Goal: Transaction & Acquisition: Purchase product/service

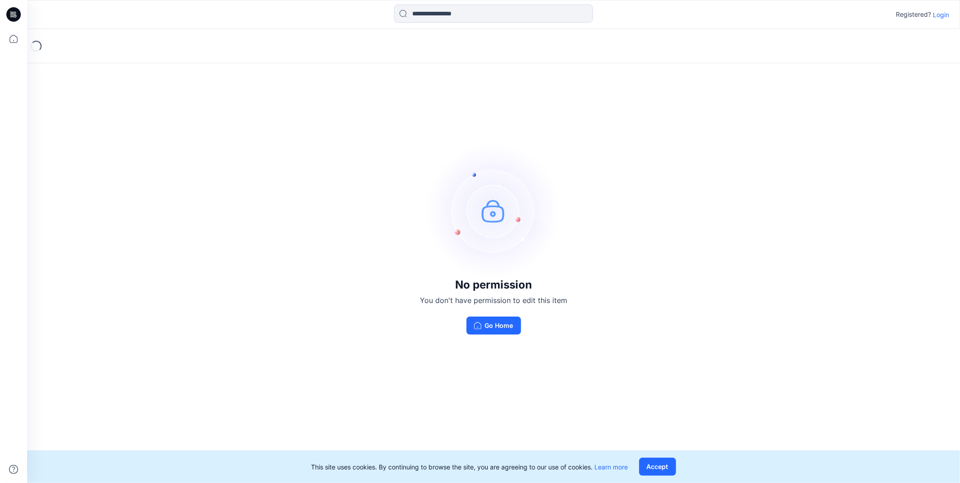
click at [933, 15] on p "Login" at bounding box center [941, 14] width 16 height 9
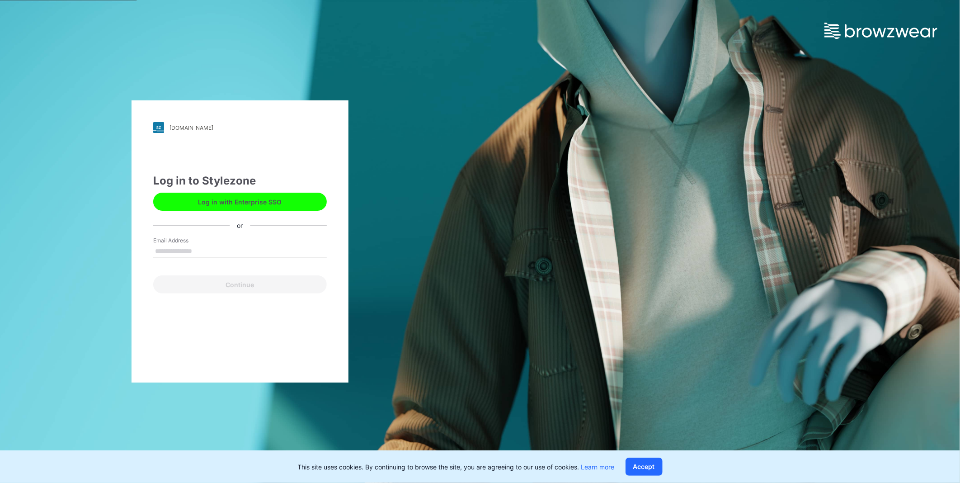
click at [245, 253] on input "Email Address" at bounding box center [240, 252] width 174 height 14
type input "**********"
click at [241, 287] on button "Continue" at bounding box center [240, 284] width 174 height 18
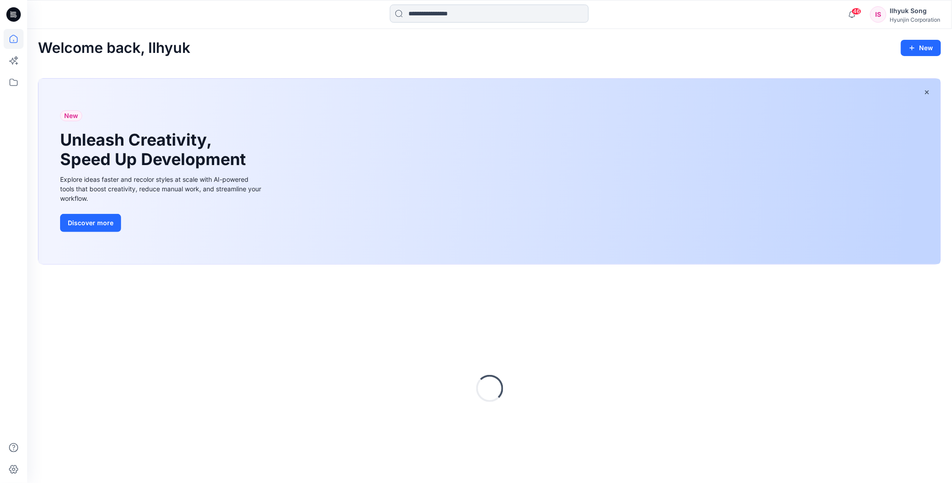
click at [513, 3] on div "46 Notifications [PERSON_NAME] shared 1-27 KINETIC YOUTH DBK SET in 27 KINETIC …" at bounding box center [489, 14] width 925 height 29
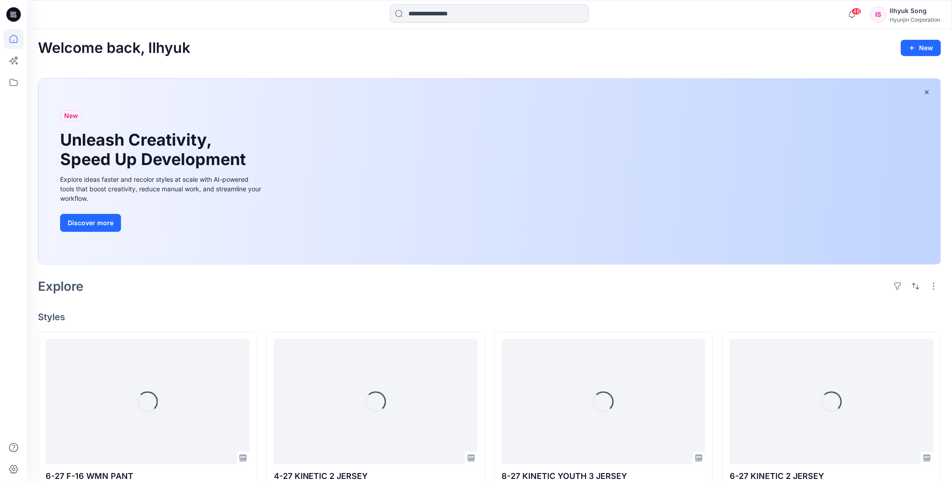
click at [508, 11] on input at bounding box center [489, 14] width 199 height 18
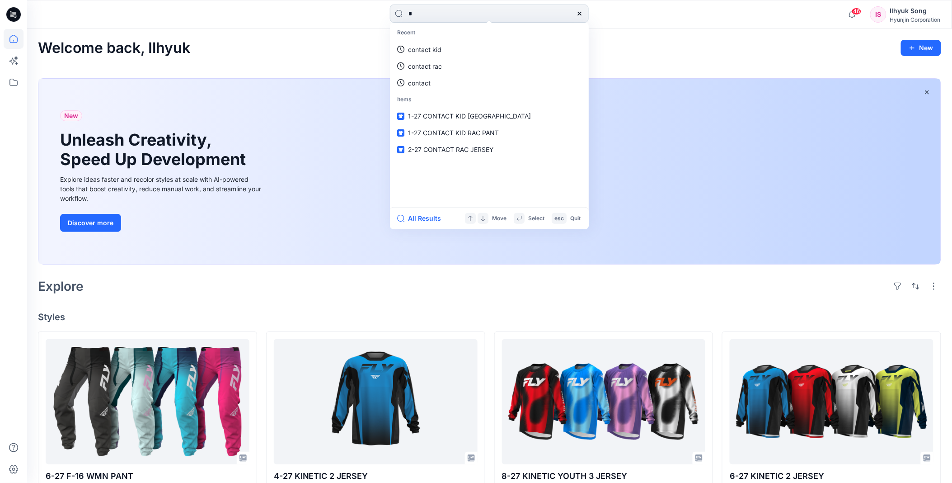
type input "**"
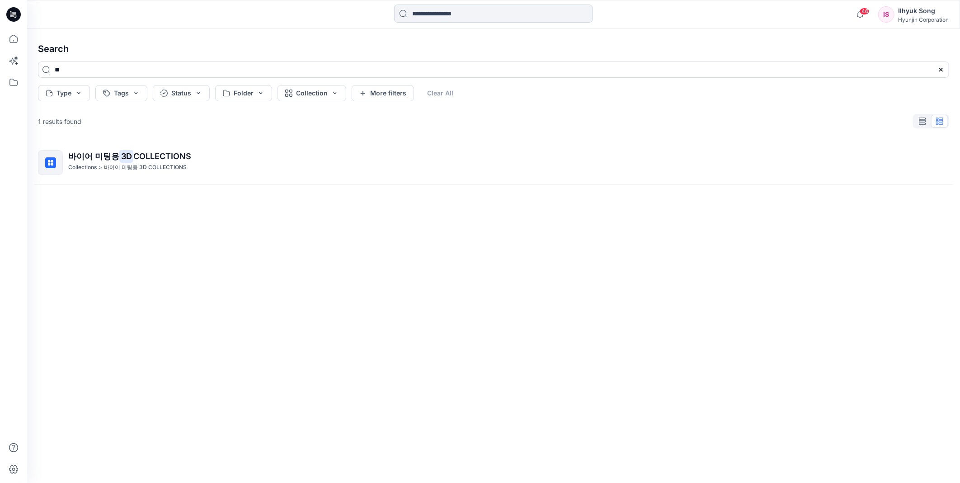
click at [445, 17] on input at bounding box center [493, 14] width 199 height 18
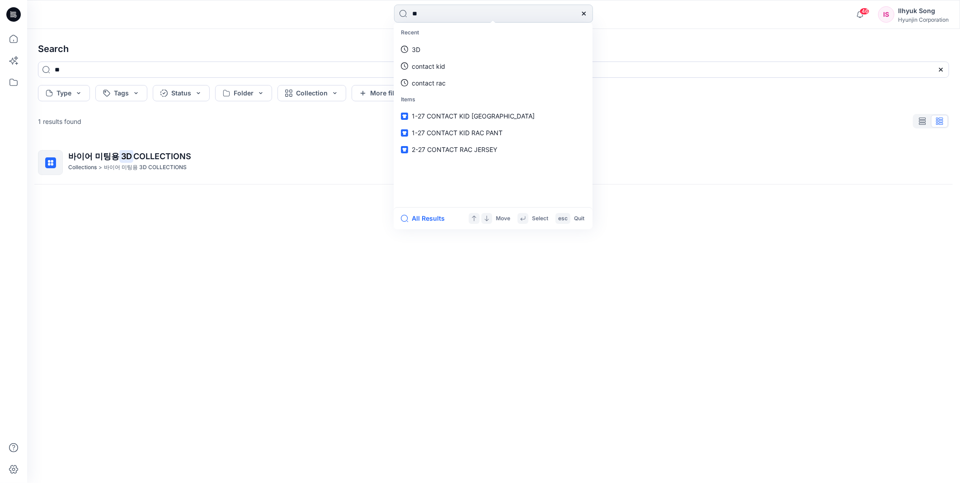
type input "*"
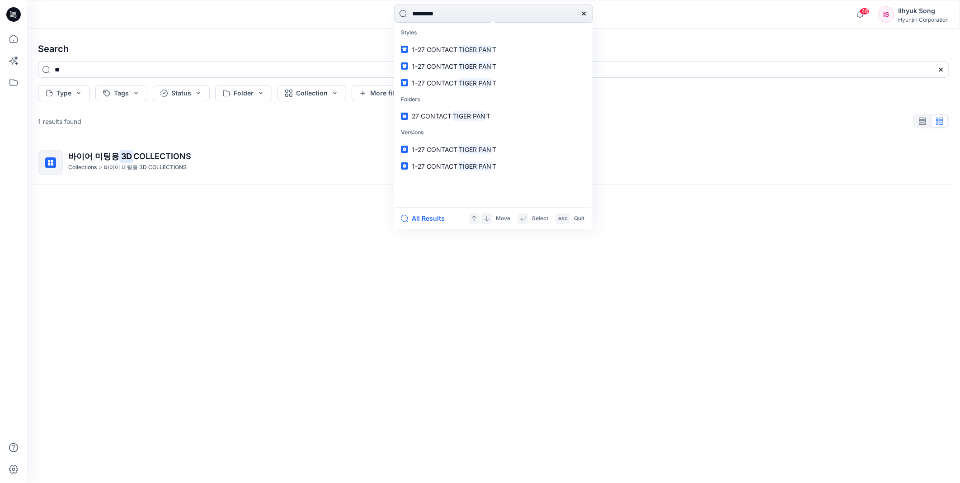
type input "**********"
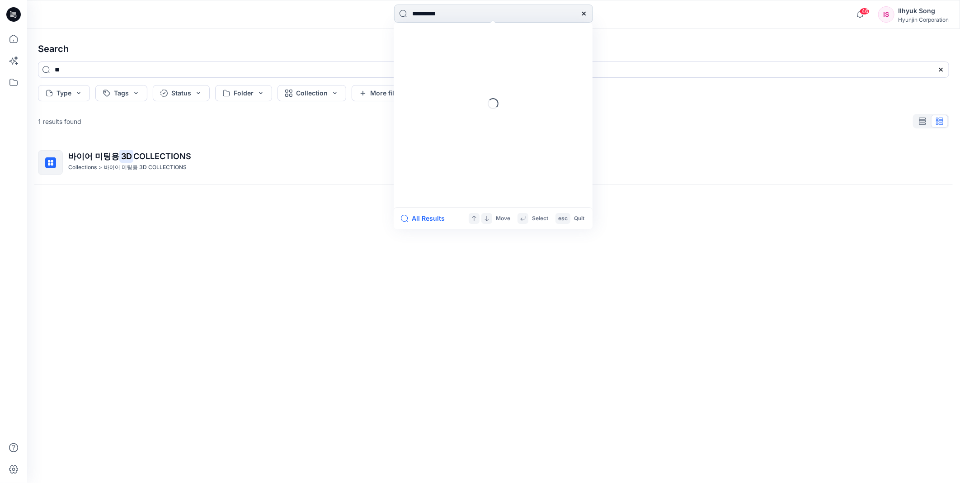
type input "**********"
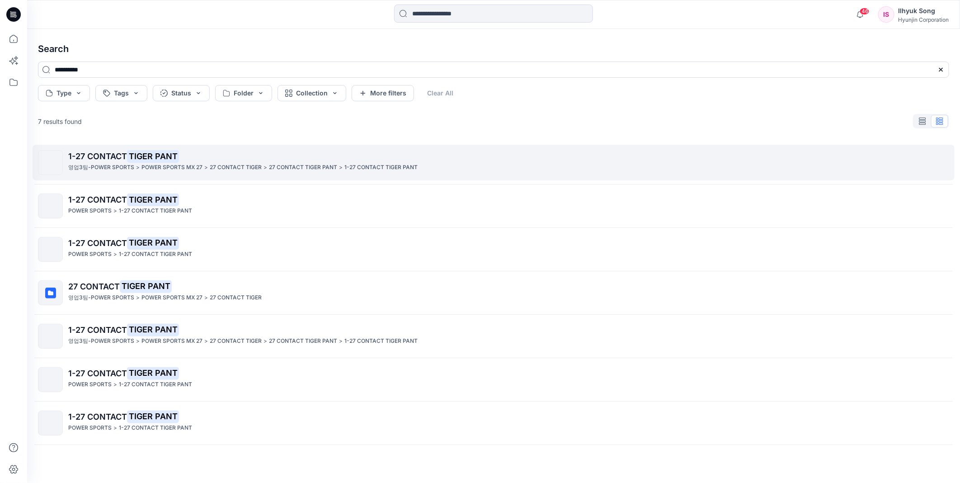
click at [149, 165] on p "POWER SPORTS MX 27" at bounding box center [171, 167] width 61 height 9
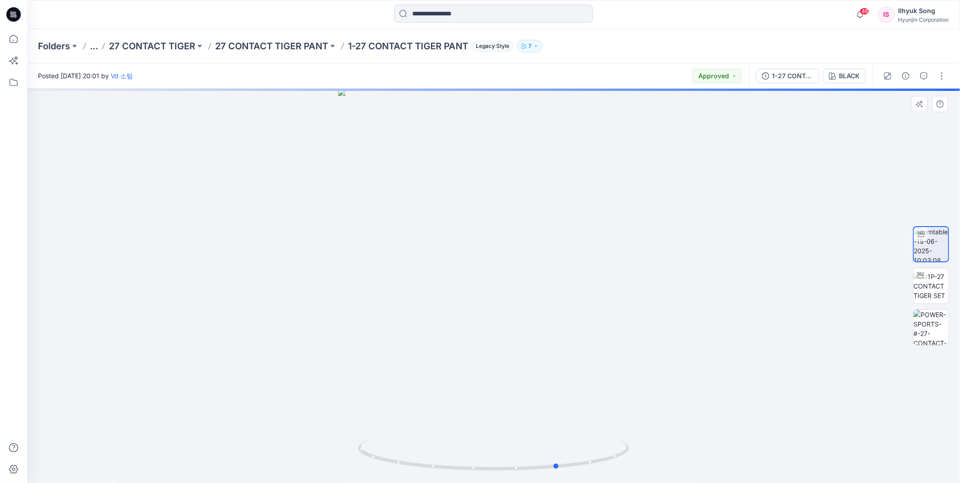
drag, startPoint x: 557, startPoint y: 246, endPoint x: 622, endPoint y: 233, distance: 66.4
click at [622, 233] on div at bounding box center [493, 286] width 933 height 394
click at [843, 75] on div "BLACK" at bounding box center [849, 76] width 21 height 10
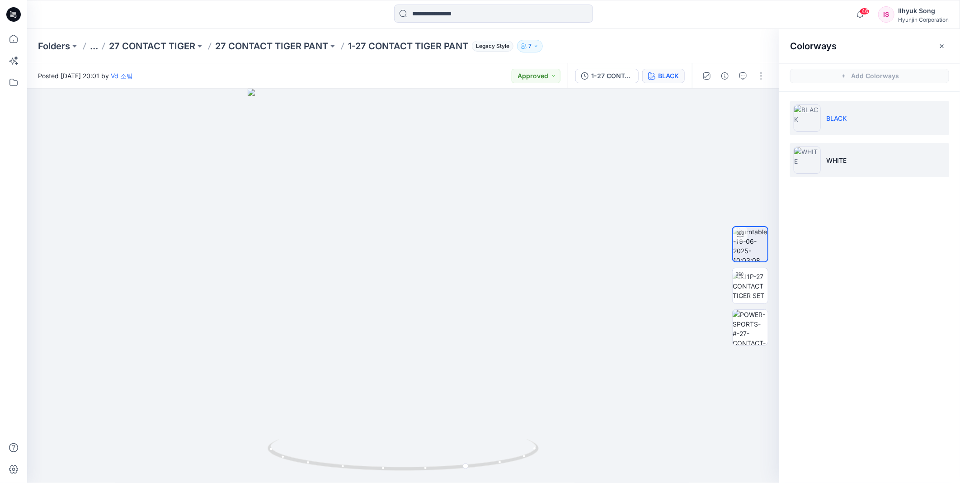
click at [828, 155] on li "WHITE" at bounding box center [869, 160] width 159 height 34
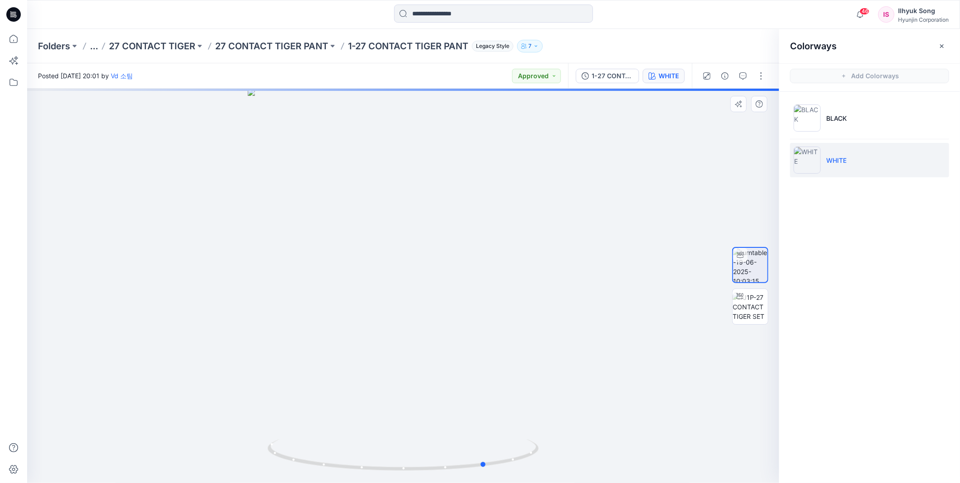
drag, startPoint x: 486, startPoint y: 240, endPoint x: 569, endPoint y: 222, distance: 85.1
click at [569, 222] on div at bounding box center [403, 286] width 752 height 394
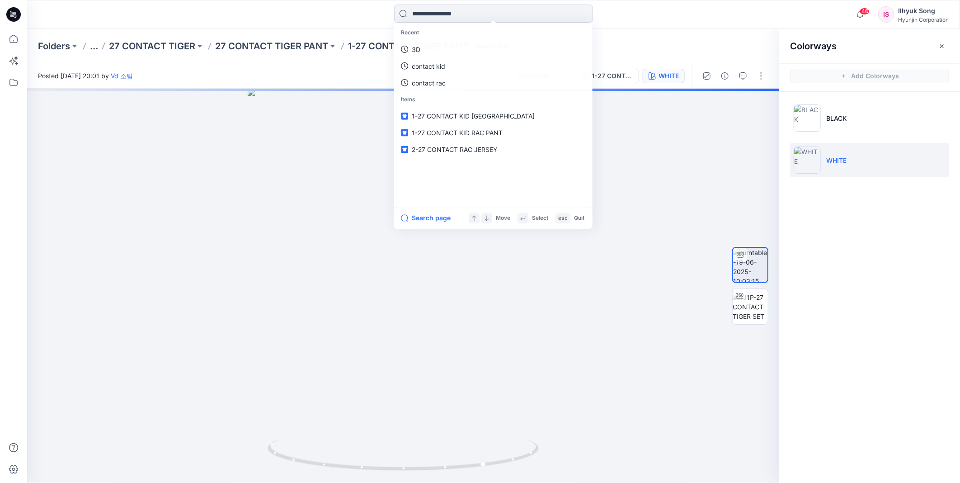
click at [460, 12] on input at bounding box center [493, 14] width 199 height 18
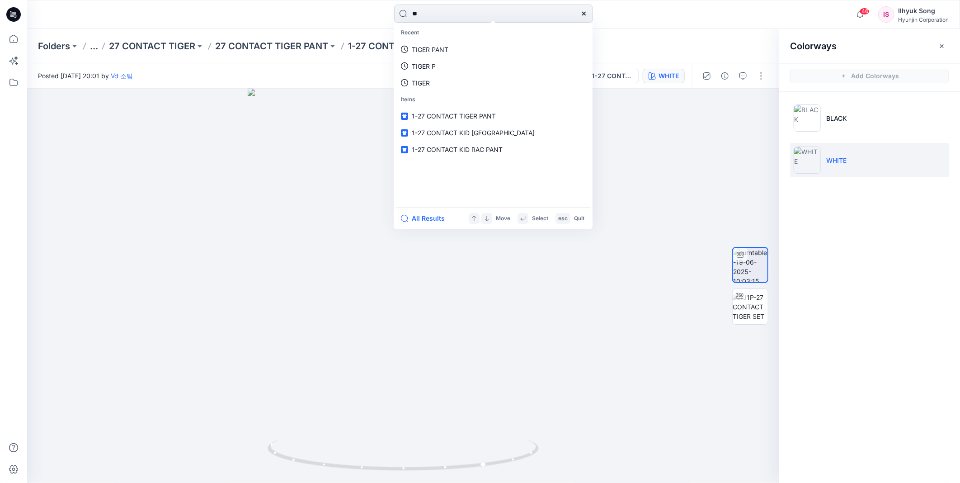
type input "*"
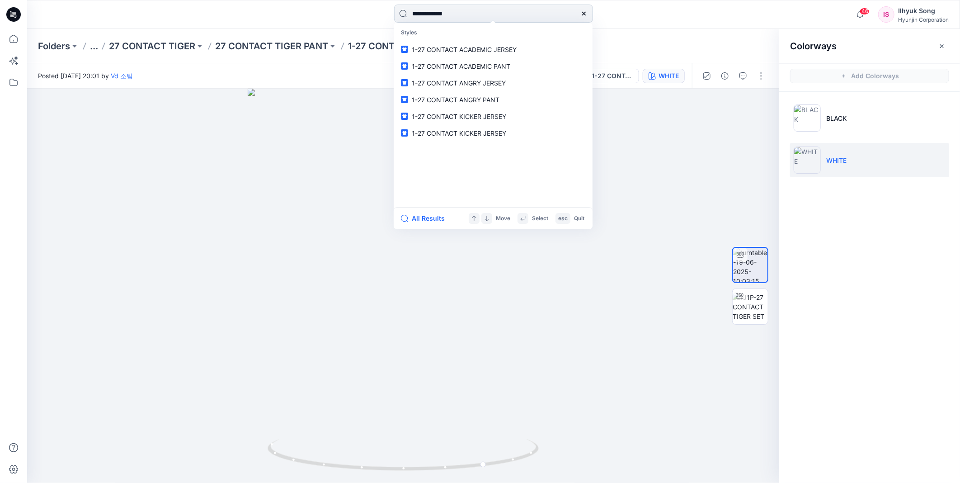
type input "**********"
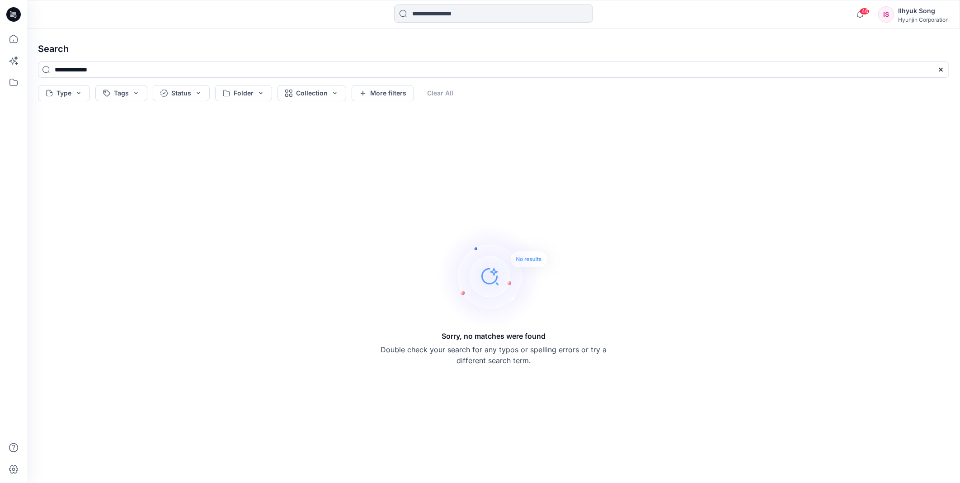
click at [496, 18] on input at bounding box center [493, 14] width 199 height 18
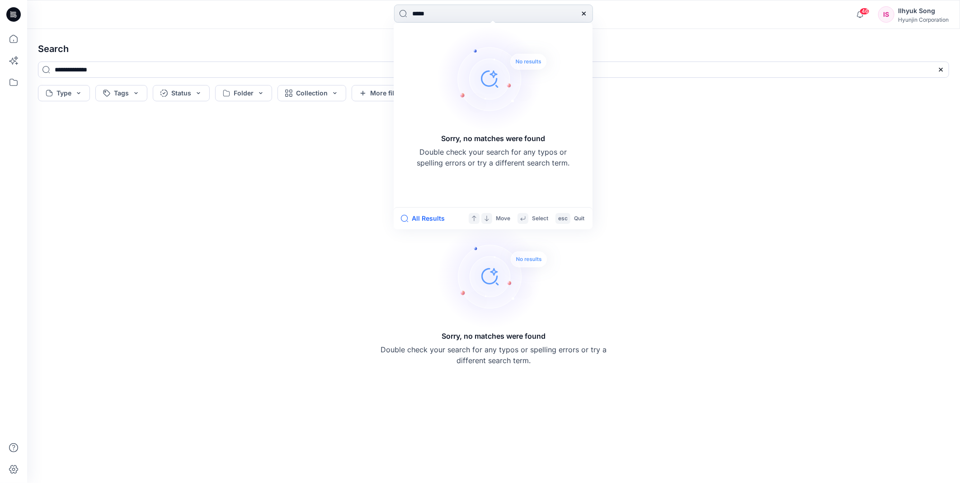
type input "******"
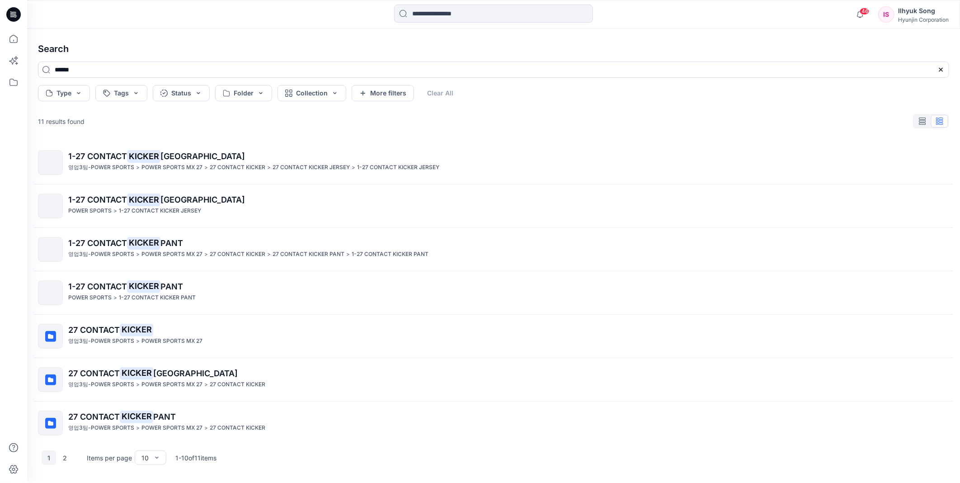
click at [164, 240] on span "PANT" at bounding box center [171, 242] width 23 height 9
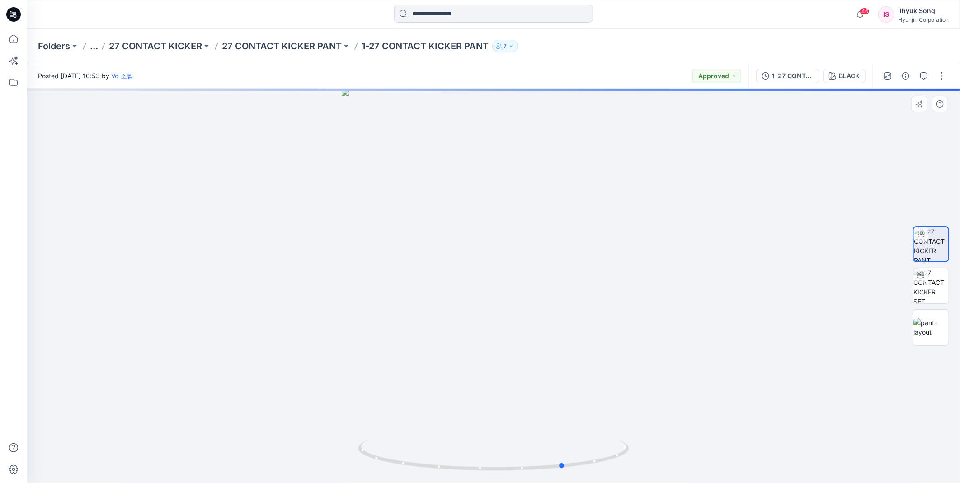
drag, startPoint x: 550, startPoint y: 275, endPoint x: 617, endPoint y: 278, distance: 66.9
click at [601, 270] on div at bounding box center [493, 286] width 933 height 394
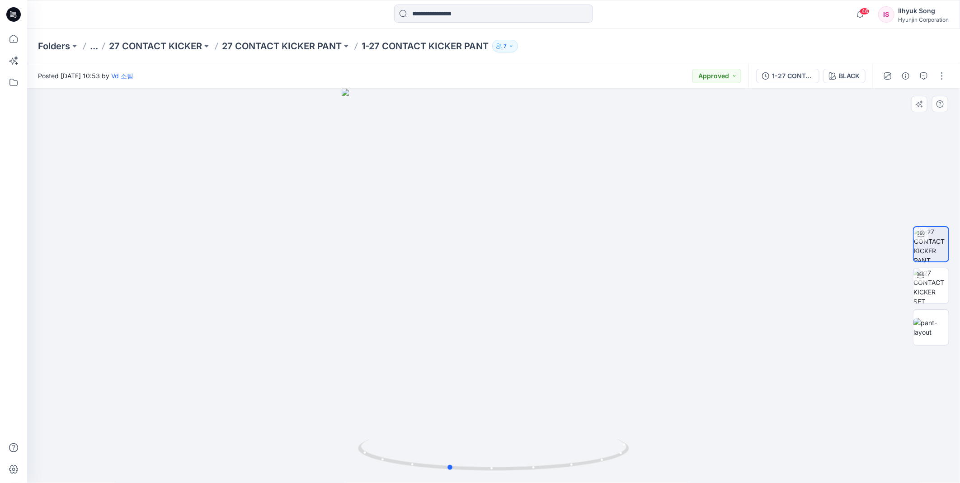
drag, startPoint x: 570, startPoint y: 317, endPoint x: 725, endPoint y: 283, distance: 158.2
click at [725, 283] on div at bounding box center [493, 286] width 933 height 394
drag, startPoint x: 533, startPoint y: 273, endPoint x: 682, endPoint y: 243, distance: 152.3
click at [682, 243] on div at bounding box center [493, 286] width 933 height 394
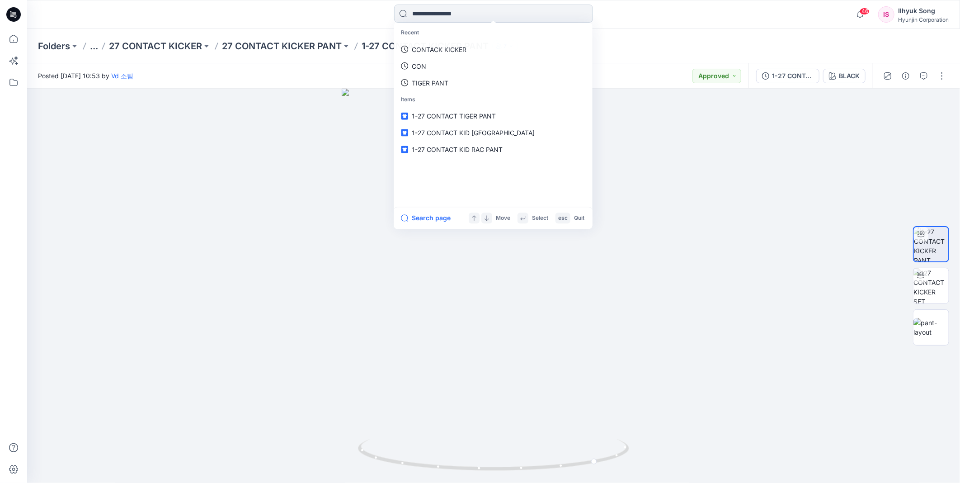
click at [488, 14] on input at bounding box center [493, 14] width 199 height 18
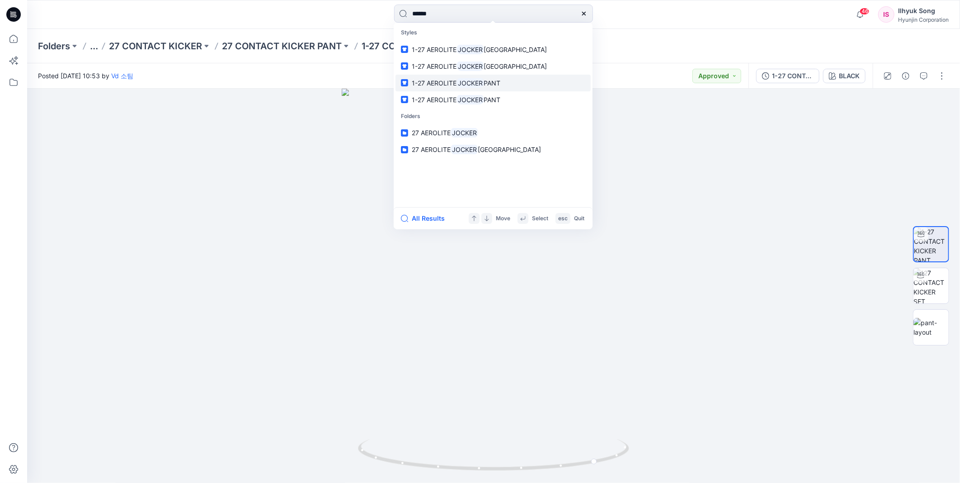
type input "******"
click at [476, 87] on mark "JOCKER" at bounding box center [470, 83] width 28 height 10
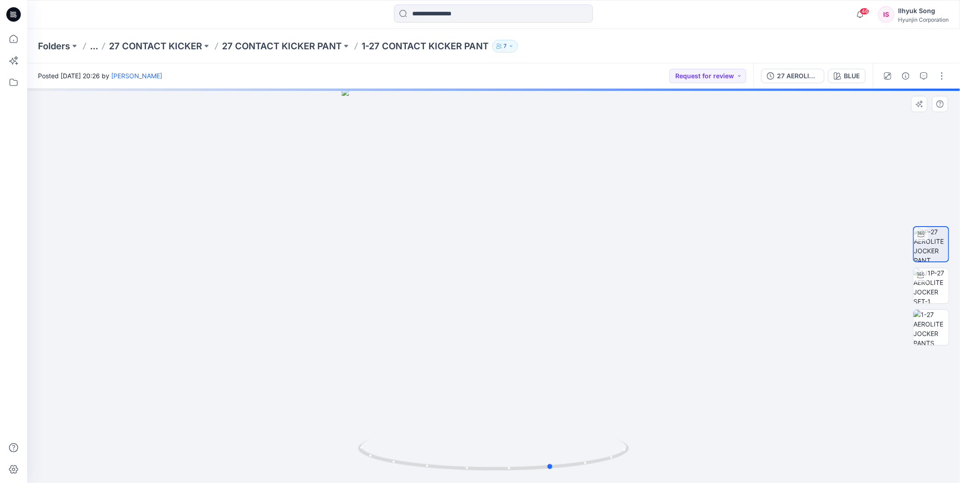
drag, startPoint x: 522, startPoint y: 270, endPoint x: 581, endPoint y: 260, distance: 59.5
click at [581, 260] on div at bounding box center [493, 286] width 933 height 394
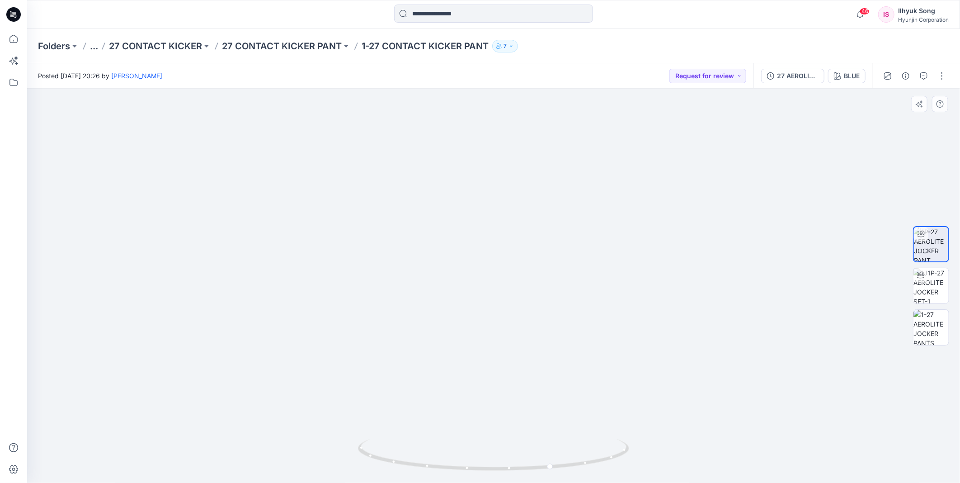
drag, startPoint x: 488, startPoint y: 211, endPoint x: 501, endPoint y: 235, distance: 27.5
click at [501, 235] on img at bounding box center [494, 257] width 426 height 451
click at [462, 16] on input at bounding box center [493, 14] width 199 height 18
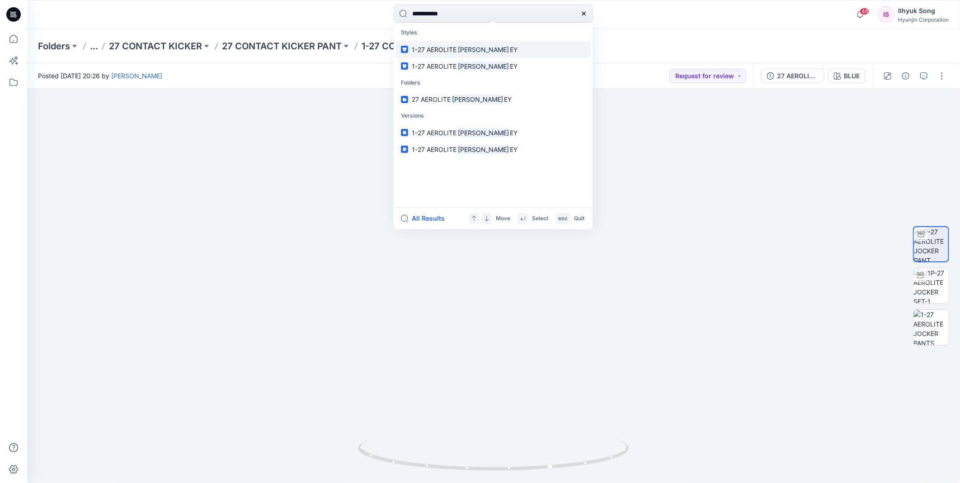
type input "**********"
click at [485, 55] on link "1-27 AEROLITE [PERSON_NAME]" at bounding box center [492, 49] width 195 height 17
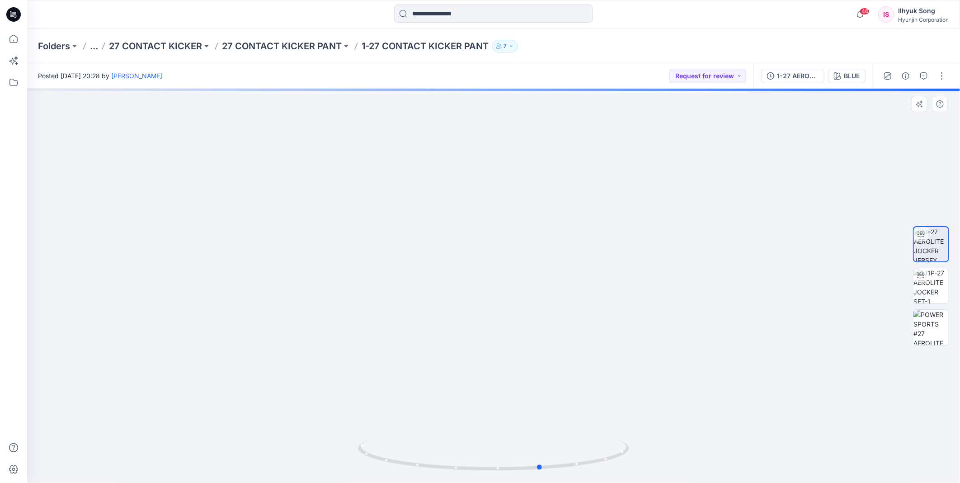
drag, startPoint x: 539, startPoint y: 259, endPoint x: 582, endPoint y: 254, distance: 42.8
click at [582, 254] on div at bounding box center [493, 286] width 933 height 394
